Goal: Check status: Check status

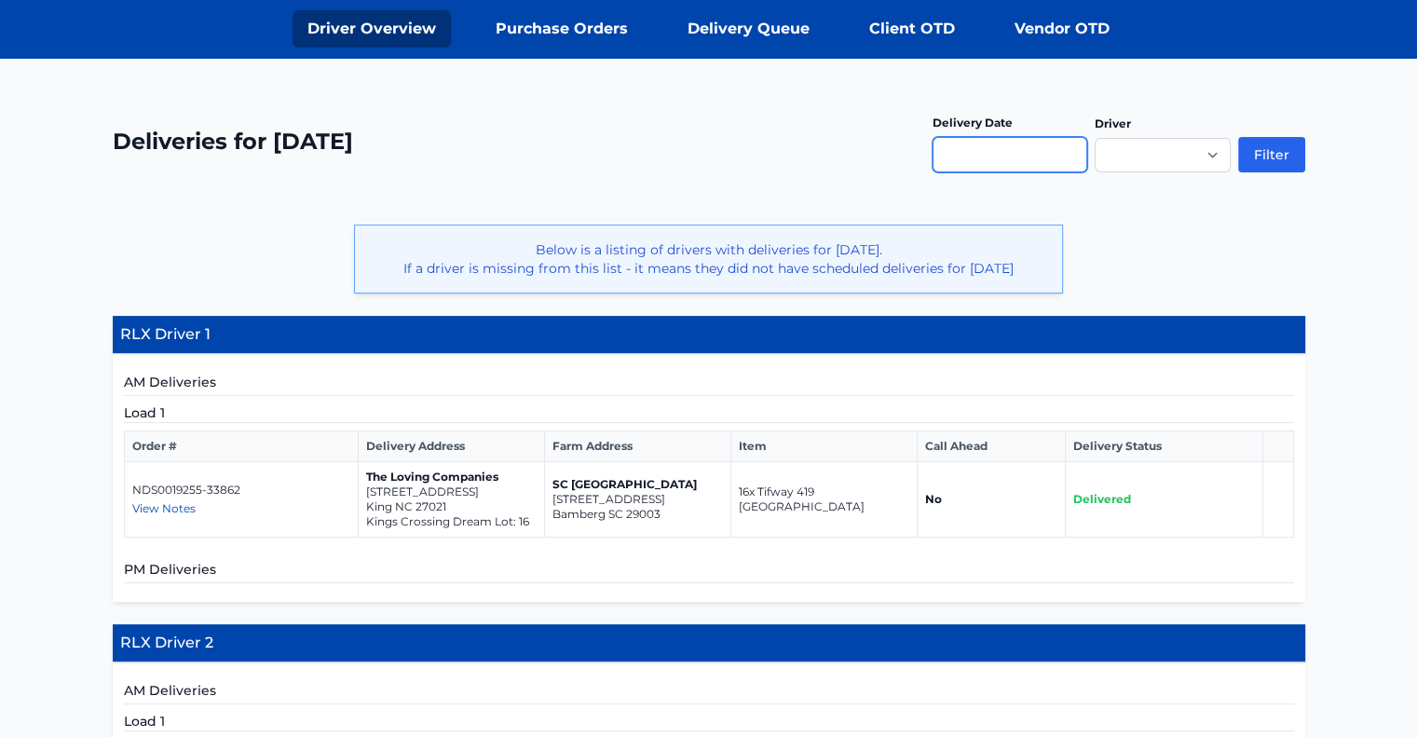
click at [1077, 167] on input "text" at bounding box center [1010, 154] width 155 height 35
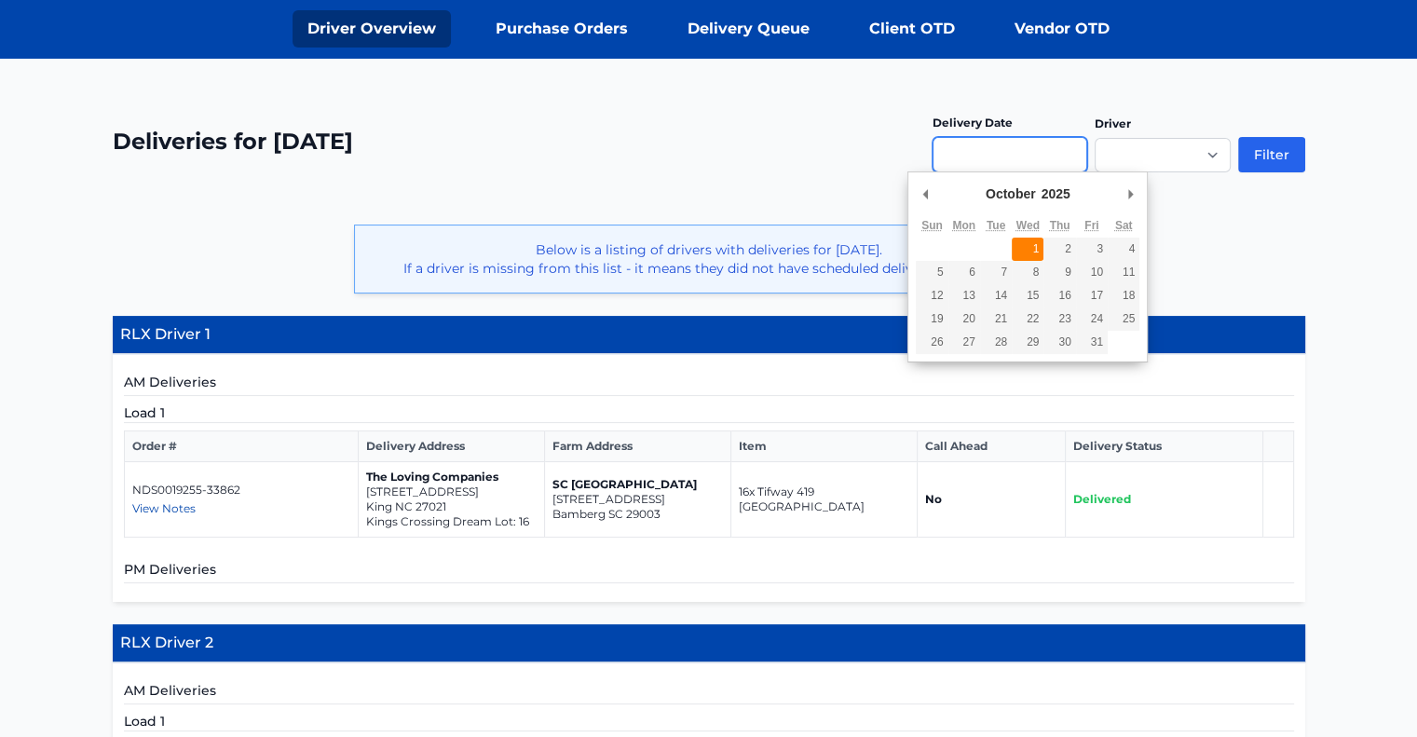
type input "**********"
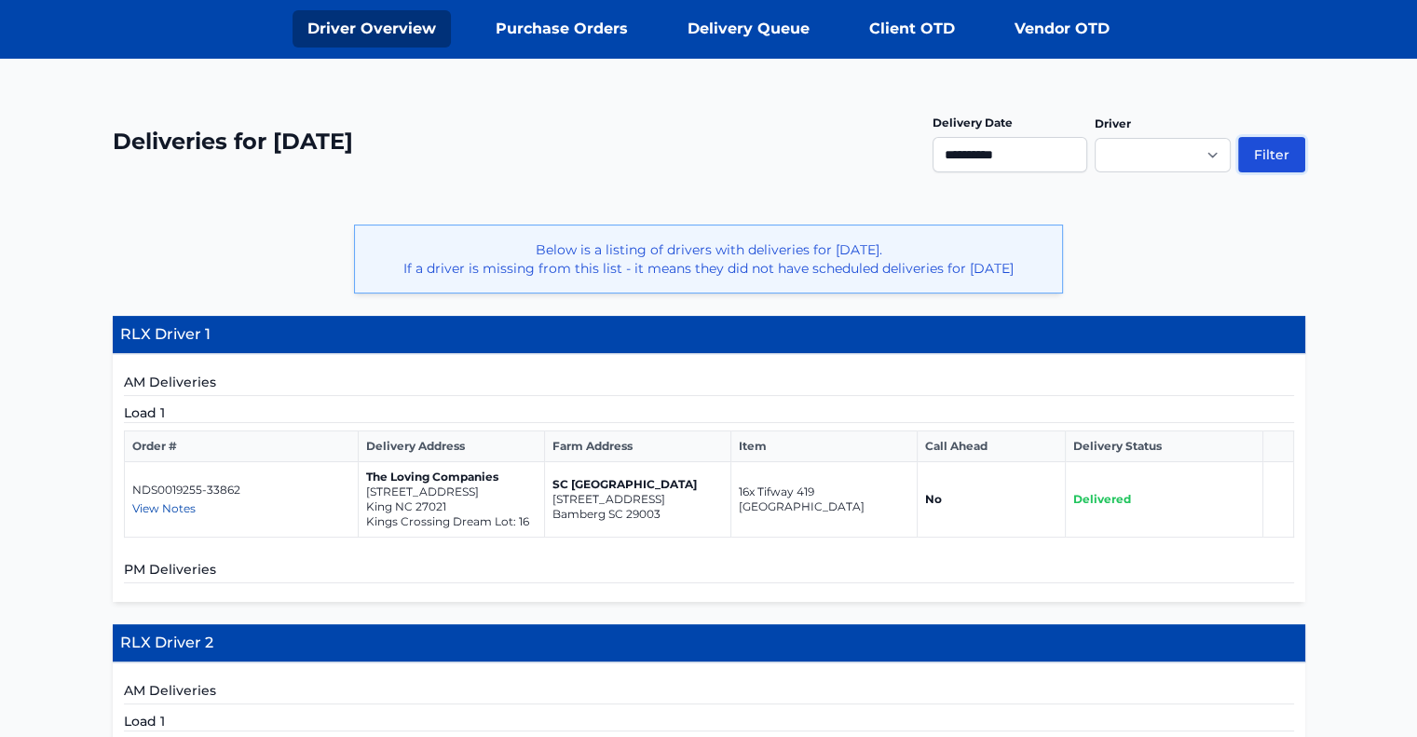
click at [1290, 141] on button "Filter" at bounding box center [1272, 154] width 67 height 35
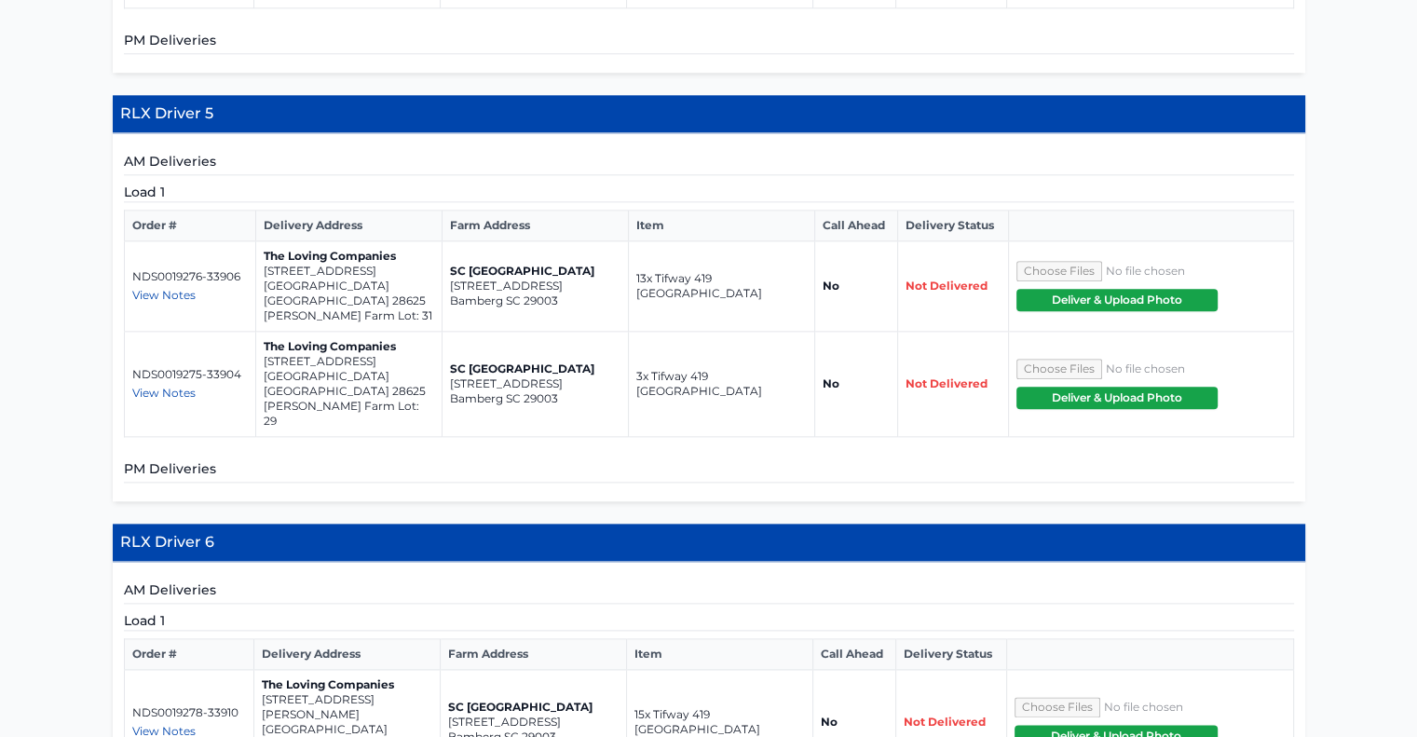
scroll to position [2200, 0]
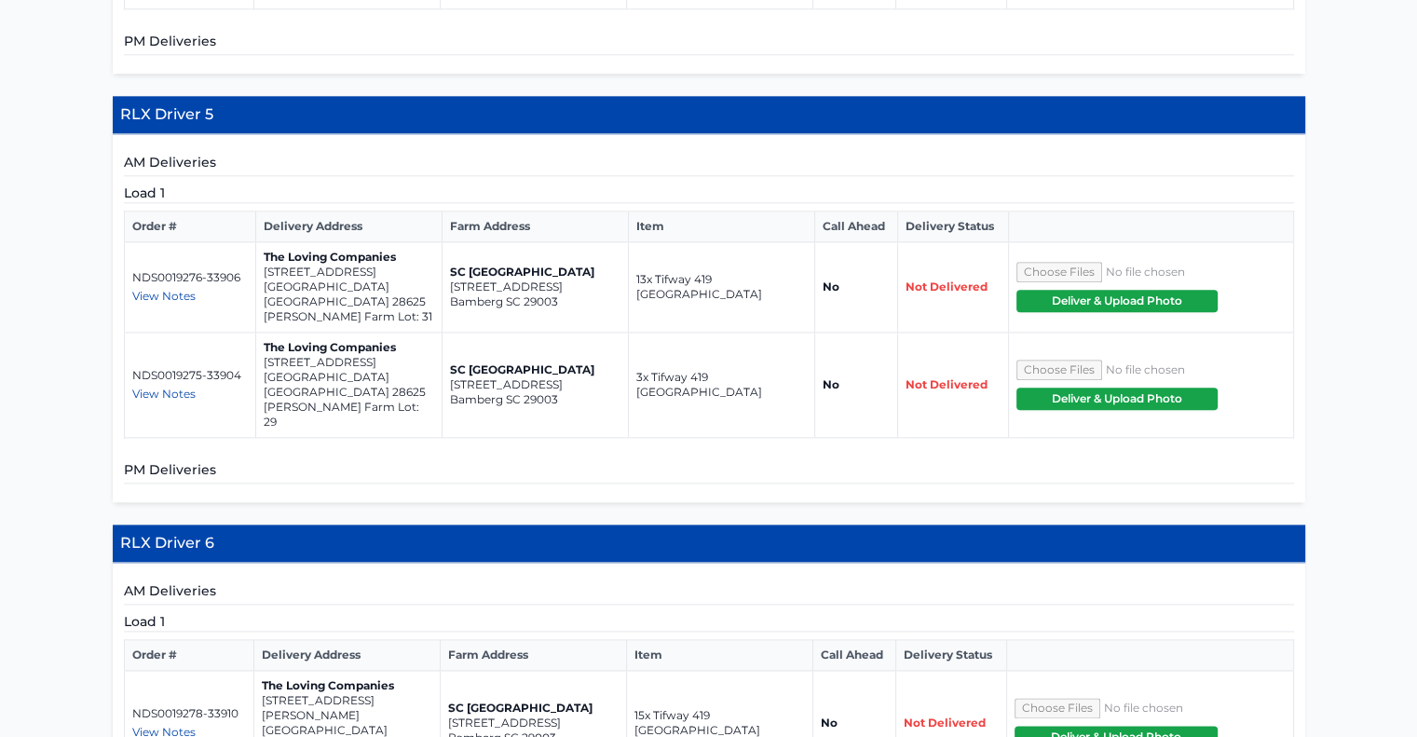
click at [189, 725] on span "View Notes" at bounding box center [163, 732] width 63 height 14
click at [222, 725] on div "View Notes" at bounding box center [189, 732] width 114 height 15
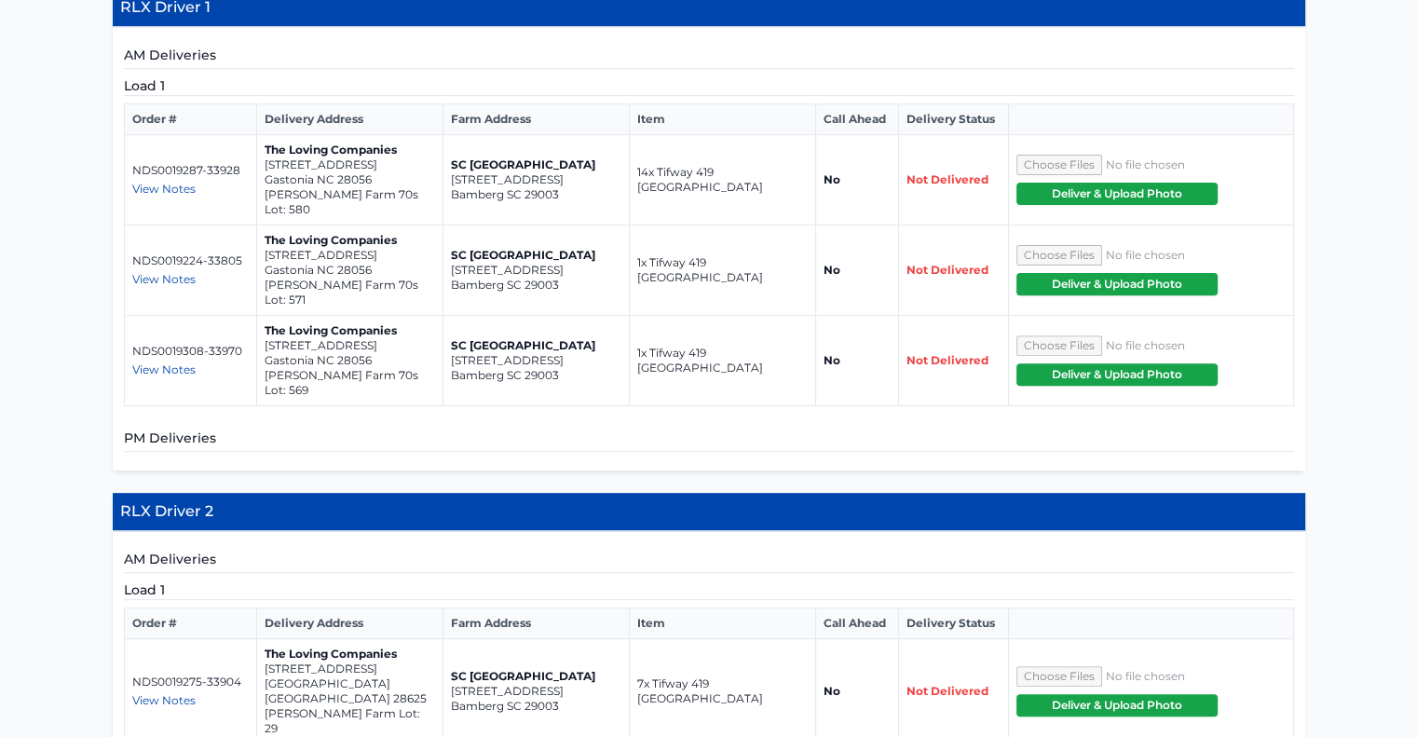
scroll to position [604, 0]
